Goal: Task Accomplishment & Management: Complete application form

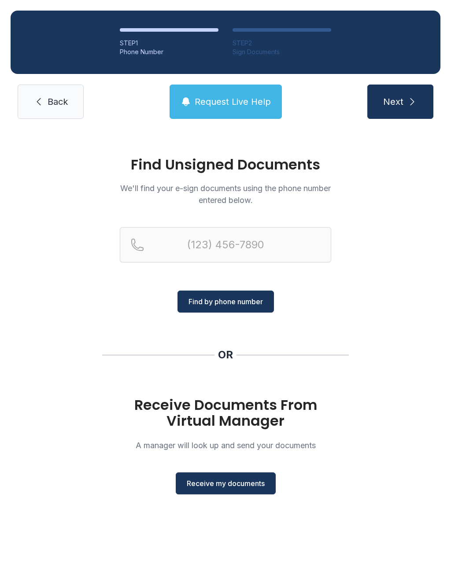
click at [225, 487] on span "Receive my documents" at bounding box center [226, 483] width 78 height 11
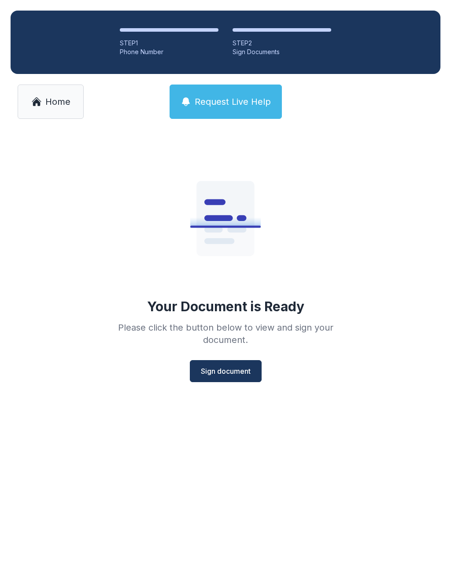
click at [224, 370] on span "Sign document" at bounding box center [226, 371] width 50 height 11
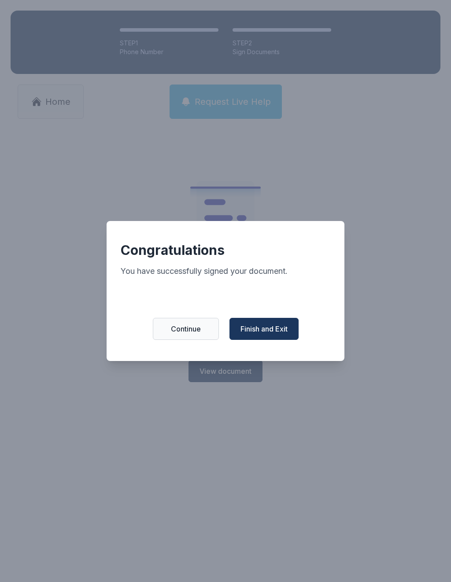
click at [270, 330] on span "Finish and Exit" at bounding box center [263, 329] width 47 height 11
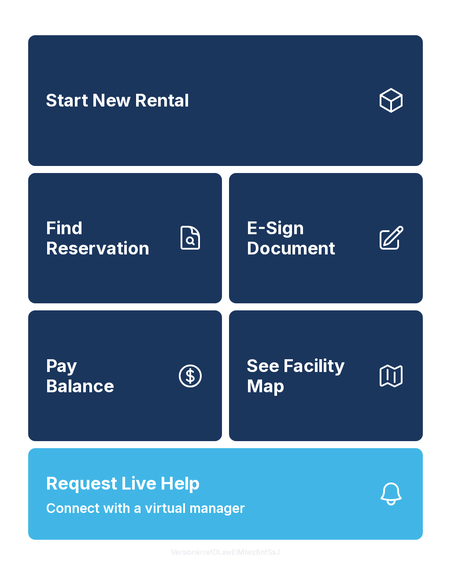
click at [292, 249] on span "E-Sign Document" at bounding box center [308, 238] width 123 height 40
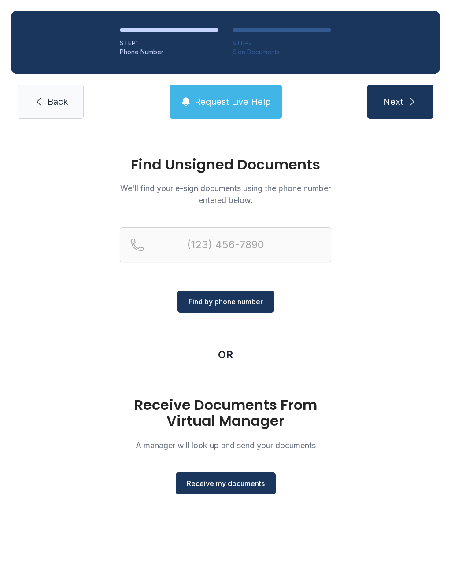
click at [216, 485] on span "Receive my documents" at bounding box center [226, 483] width 78 height 11
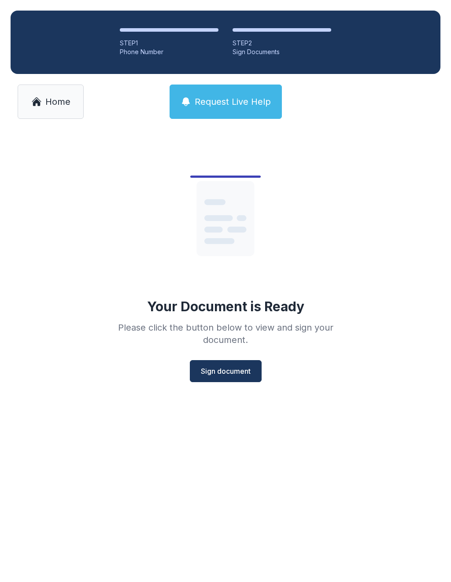
click at [228, 376] on span "Sign document" at bounding box center [226, 371] width 50 height 11
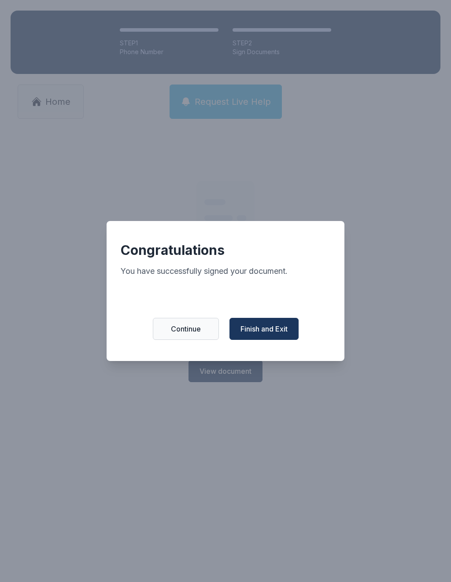
click at [274, 334] on span "Finish and Exit" at bounding box center [263, 329] width 47 height 11
